Goal: Book appointment/travel/reservation

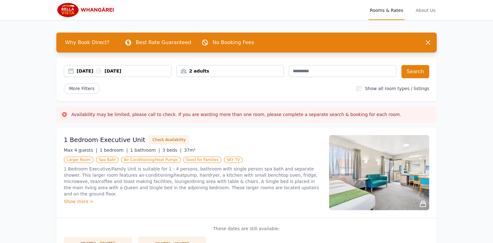
click at [159, 72] on div "[DATE] [DATE]" at bounding box center [124, 71] width 95 height 6
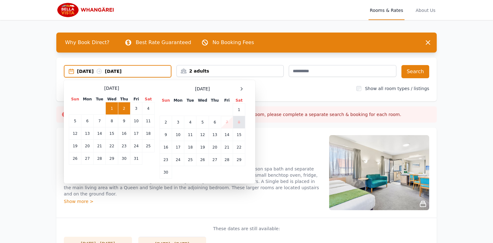
click at [239, 123] on td "8" at bounding box center [239, 122] width 12 height 13
click at [241, 122] on td "8" at bounding box center [239, 122] width 12 height 13
click at [243, 120] on td "8" at bounding box center [239, 122] width 12 height 13
click at [241, 121] on td "8" at bounding box center [239, 122] width 12 height 13
click at [240, 123] on td "8" at bounding box center [239, 122] width 12 height 13
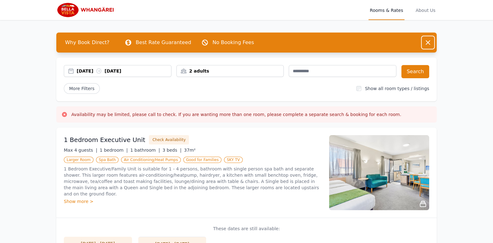
click at [429, 40] on icon "button" at bounding box center [428, 43] width 8 height 8
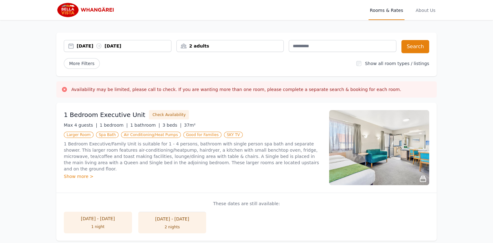
click at [111, 47] on div "[DATE] [DATE]" at bounding box center [124, 46] width 95 height 6
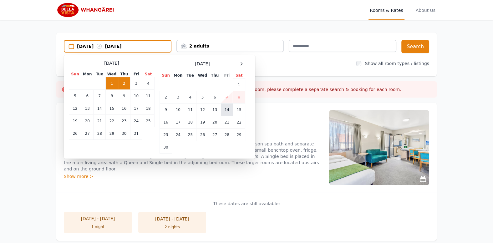
click at [227, 109] on td "14" at bounding box center [227, 110] width 12 height 13
click at [217, 101] on td "6" at bounding box center [215, 97] width 12 height 13
click at [233, 100] on td "8" at bounding box center [239, 97] width 12 height 13
